Goal: Task Accomplishment & Management: Use online tool/utility

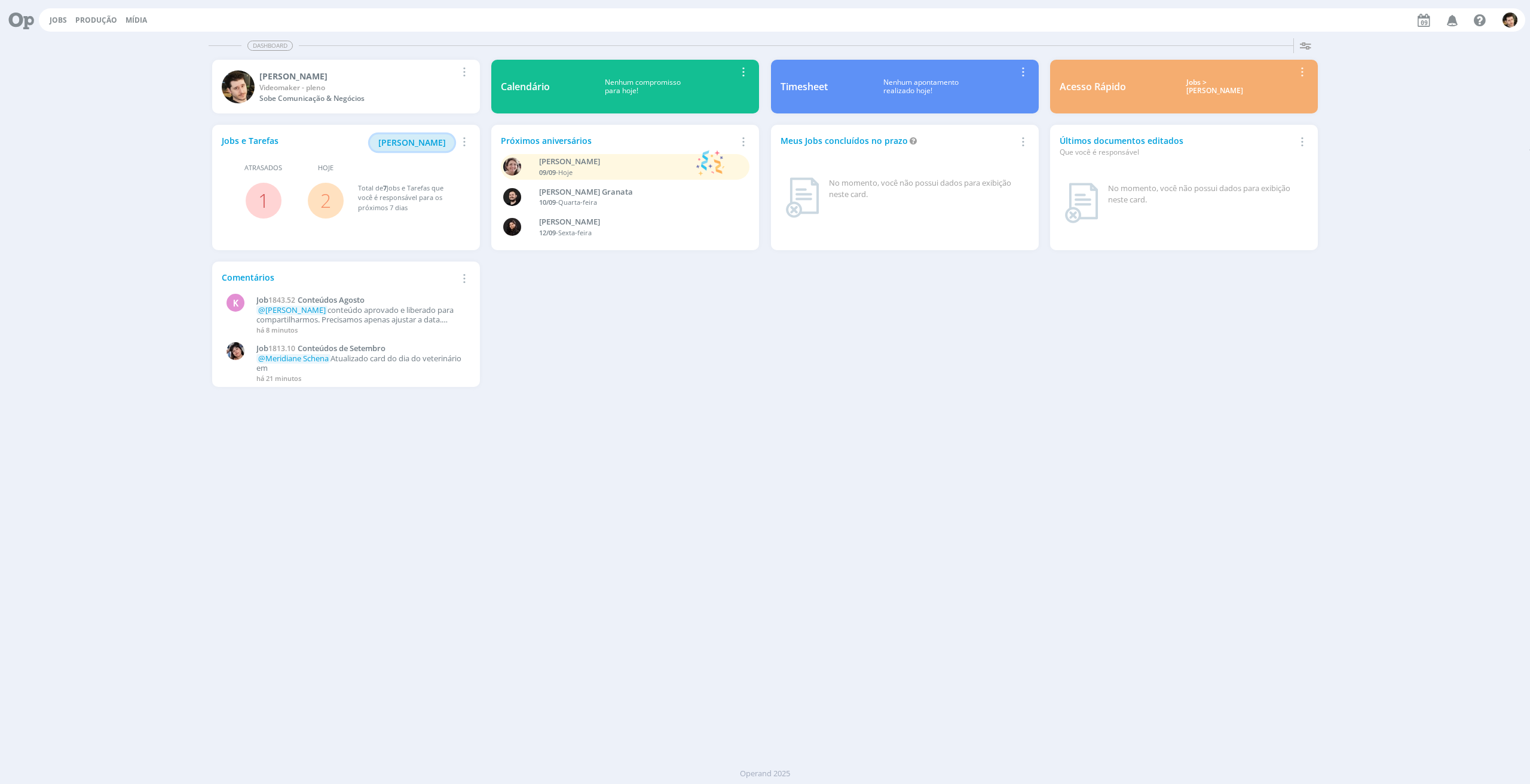
click at [421, 141] on span "Minha Pauta" at bounding box center [411, 142] width 67 height 12
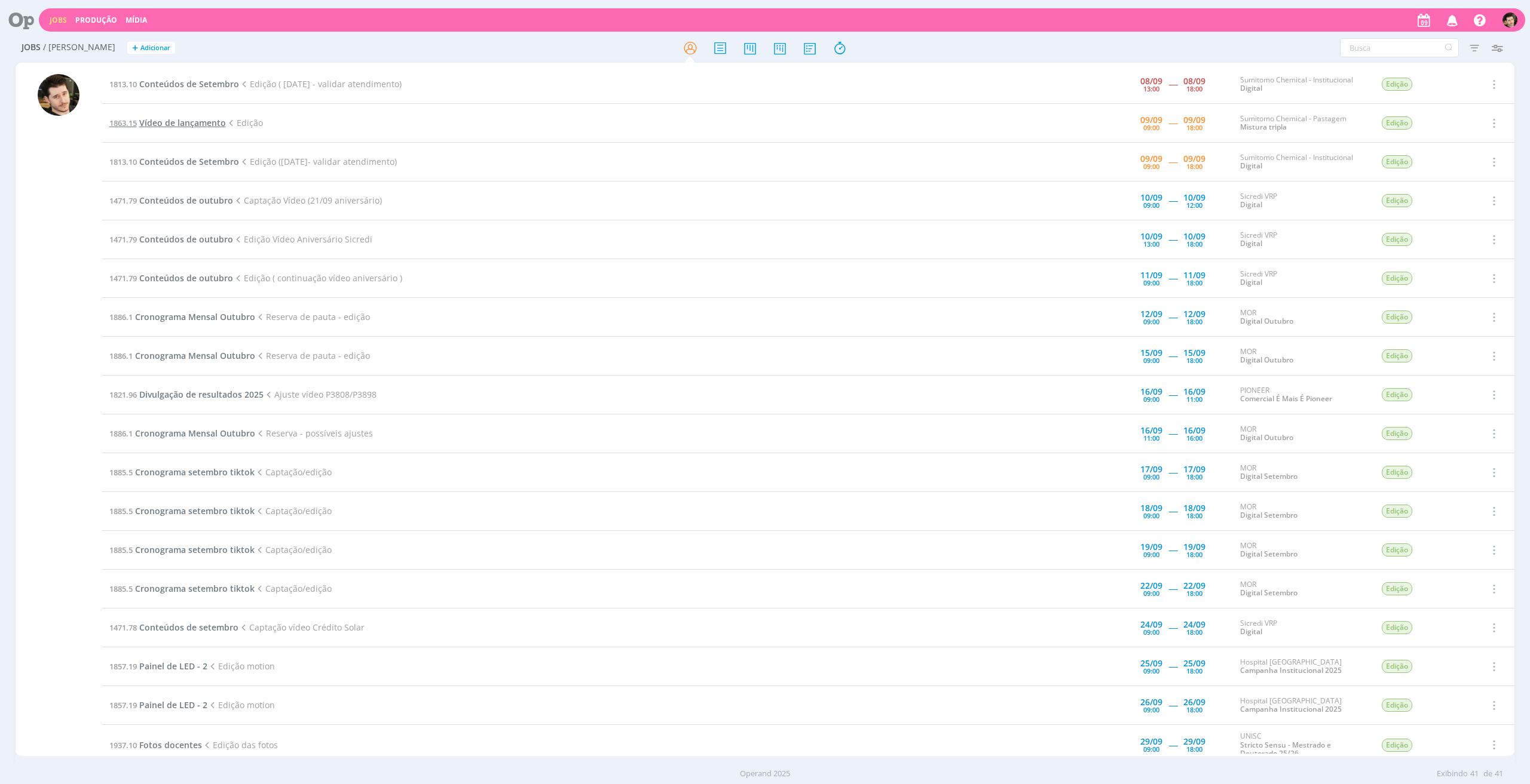
click at [208, 123] on span "Vídeo de lançamento" at bounding box center [182, 123] width 86 height 12
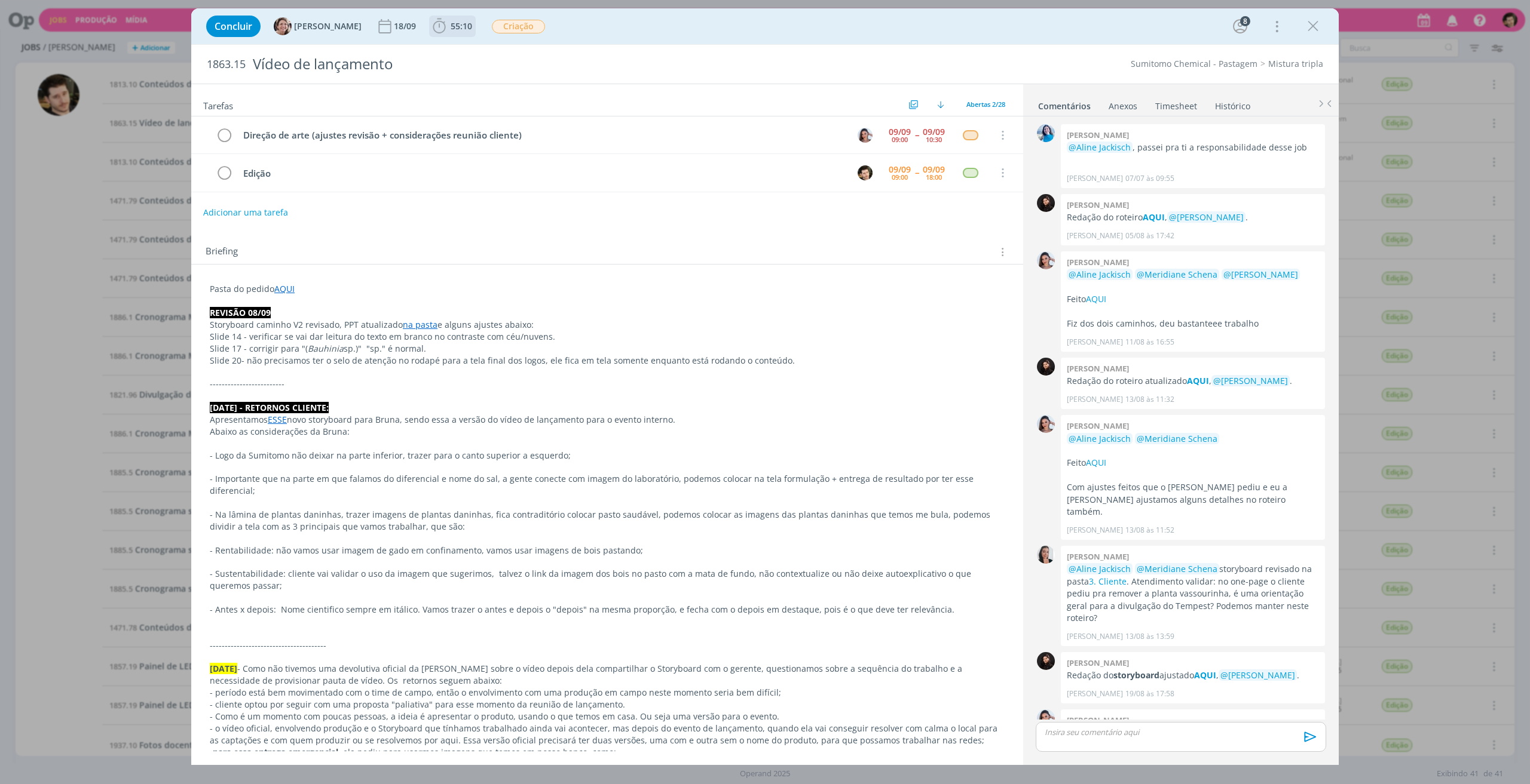
scroll to position [847, 0]
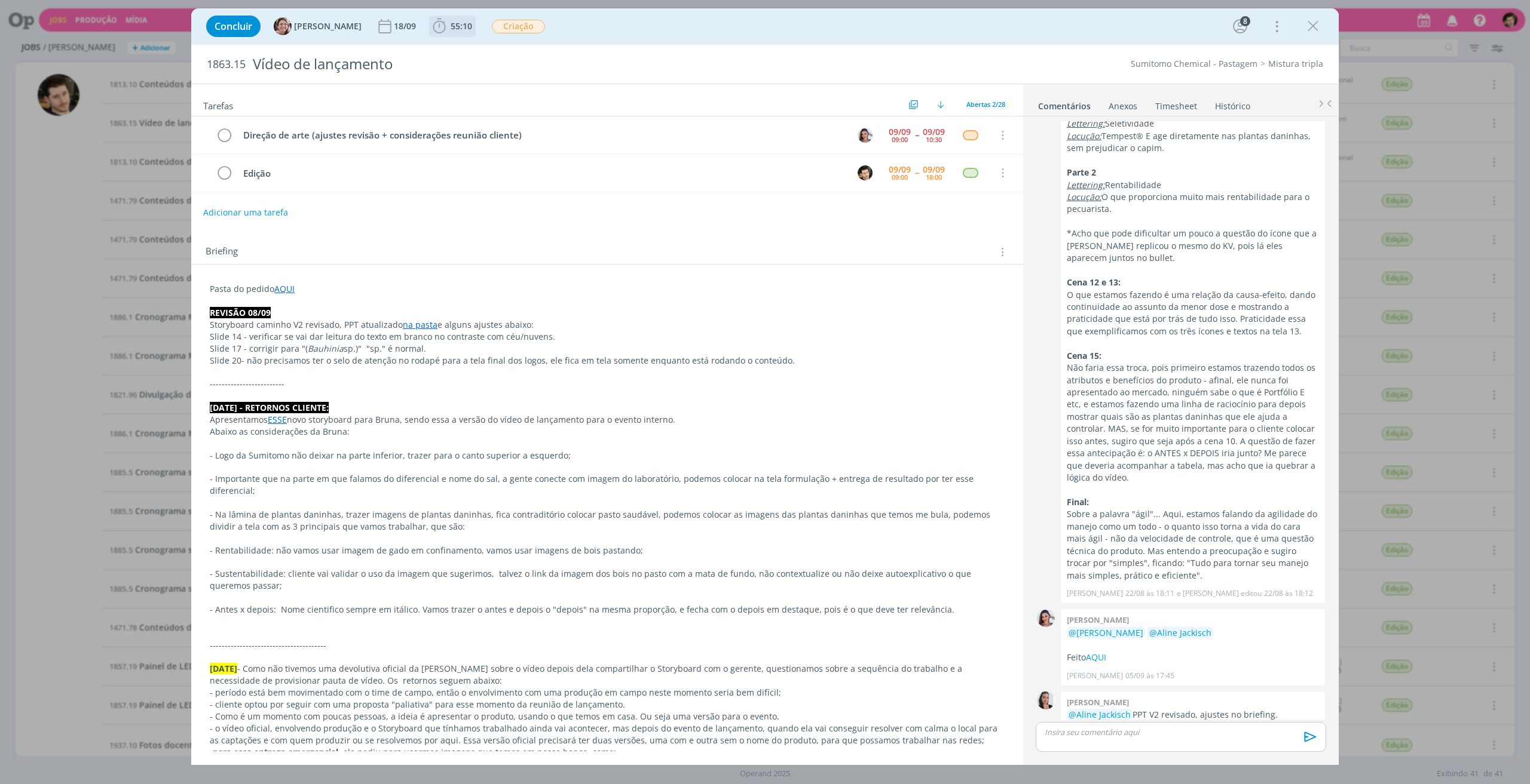
click at [451, 23] on span "55:10" at bounding box center [462, 25] width 22 height 12
click at [467, 57] on span "Iniciar" at bounding box center [479, 52] width 25 height 8
click at [286, 287] on link "AQUI" at bounding box center [284, 289] width 20 height 12
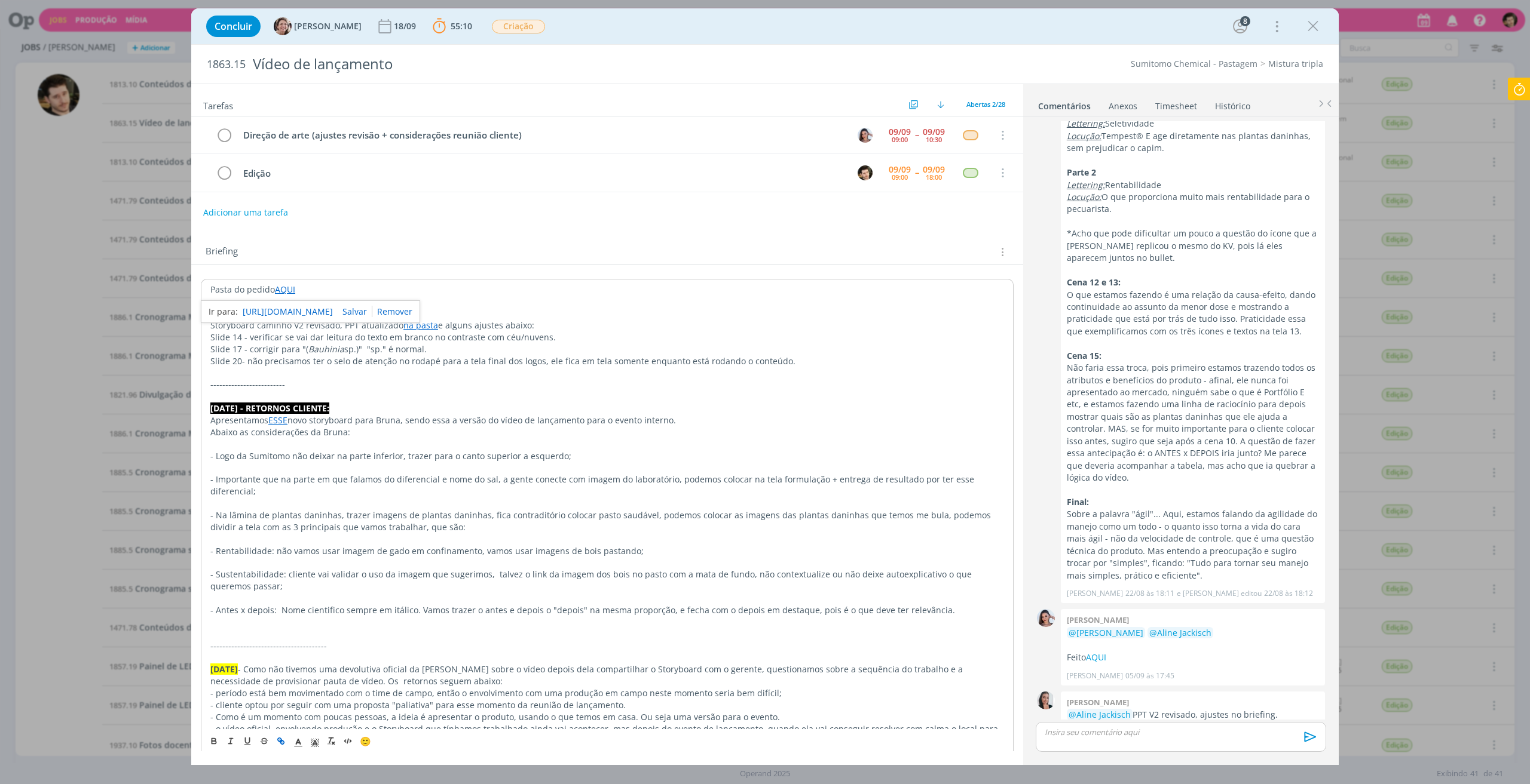
click at [301, 312] on link "https://sobeae.sharepoint.com/:f:/s/SOBEAE/EiuD6Of78SNIn5DSPG-1THUByiU2Ns-mRsRn…" at bounding box center [287, 312] width 90 height 15
